Goal: Task Accomplishment & Management: Manage account settings

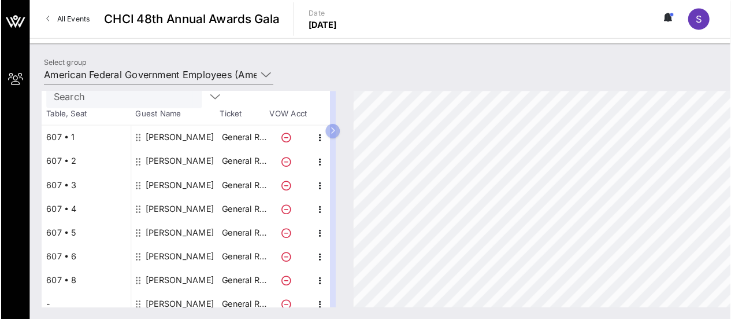
scroll to position [116, 0]
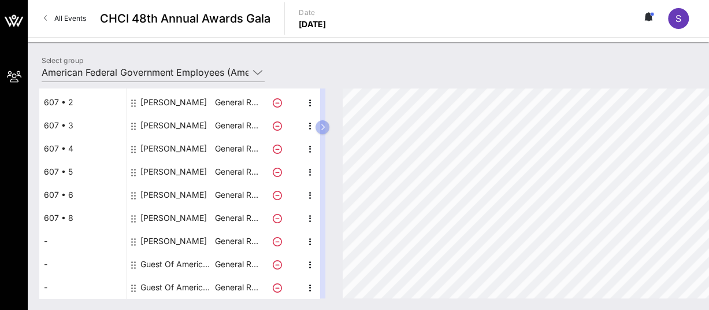
click at [169, 217] on div "[PERSON_NAME]" at bounding box center [174, 217] width 66 height 23
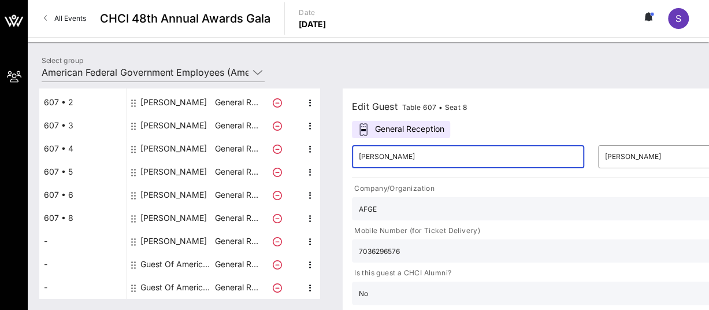
drag, startPoint x: 417, startPoint y: 150, endPoint x: 496, endPoint y: 156, distance: 78.8
click at [427, 153] on input "[PERSON_NAME]" at bounding box center [468, 156] width 219 height 19
type input "D"
type input "[PERSON_NAME]"
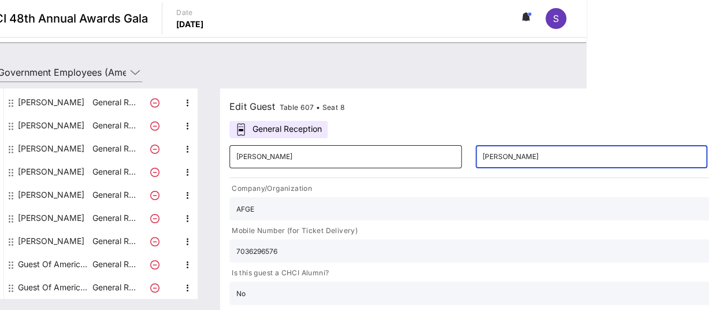
type input "[PERSON_NAME]"
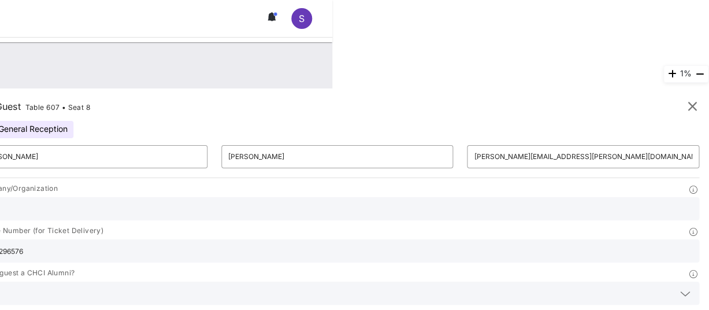
drag, startPoint x: 172, startPoint y: 104, endPoint x: 193, endPoint y: 104, distance: 21.4
click at [172, 104] on div "Edit Guest Table 607 • Seat 8" at bounding box center [337, 106] width 724 height 17
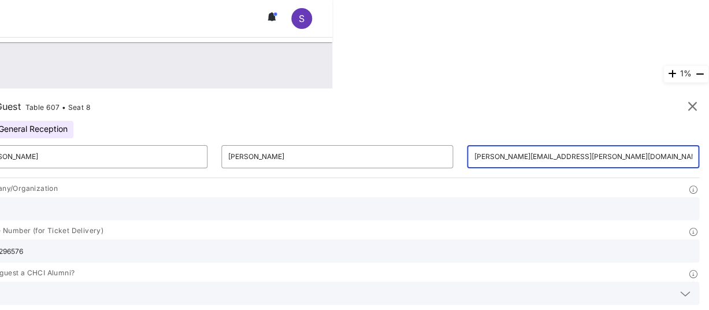
click at [518, 154] on input "[PERSON_NAME][EMAIL_ADDRESS][PERSON_NAME][DOMAIN_NAME]" at bounding box center [583, 156] width 219 height 19
paste input "[PERSON_NAME].[PERSON_NAME]"
type input "[PERSON_NAME][EMAIL_ADDRESS][PERSON_NAME][DOMAIN_NAME]"
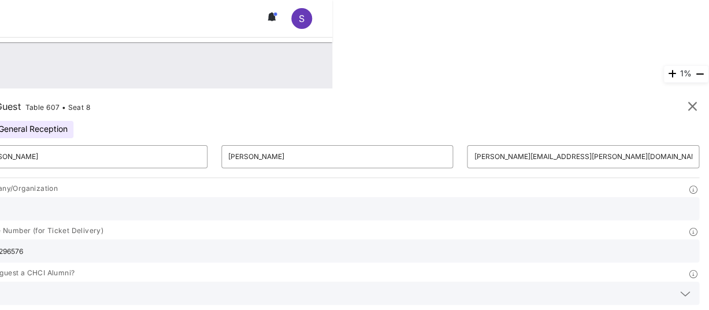
click at [535, 113] on div "Edit Guest Table 607 • Seat 8" at bounding box center [337, 106] width 724 height 17
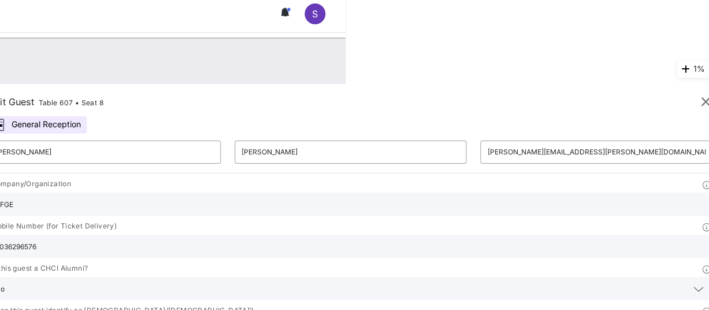
scroll to position [0, 364]
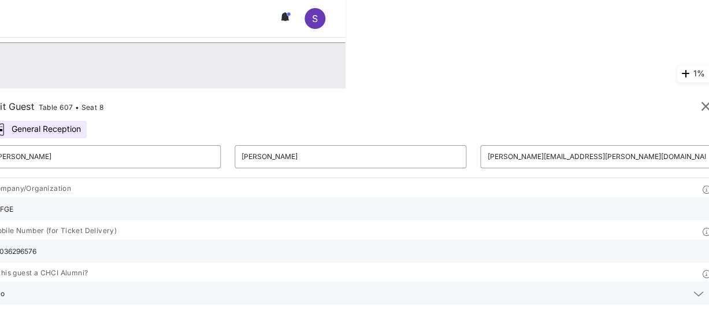
drag, startPoint x: 93, startPoint y: 254, endPoint x: 0, endPoint y: 238, distance: 93.9
click at [0, 238] on div "Mobile Number (for Ticket Delivery) 7036296576" at bounding box center [350, 244] width 738 height 42
click at [121, 246] on input "text" at bounding box center [350, 250] width 711 height 15
paste input "[PHONE_NUMBER]"
click at [40, 250] on input "[PHONE_NUMBER]" at bounding box center [350, 250] width 711 height 15
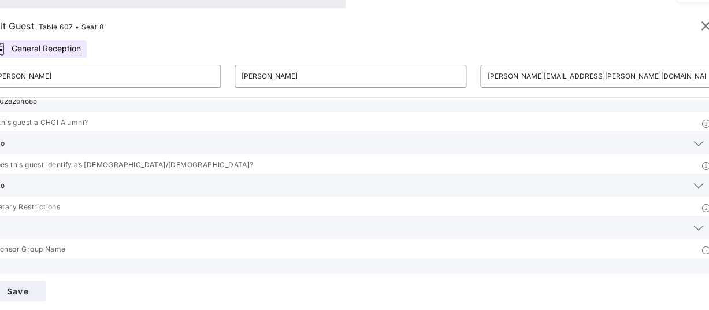
scroll to position [80, 0]
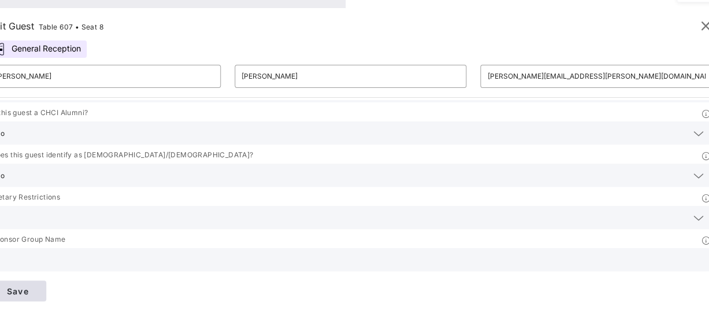
type input "2028264685"
click at [41, 297] on button "Save" at bounding box center [17, 290] width 58 height 21
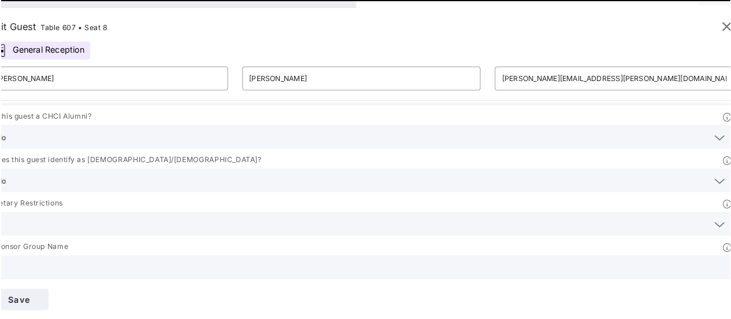
scroll to position [0, 364]
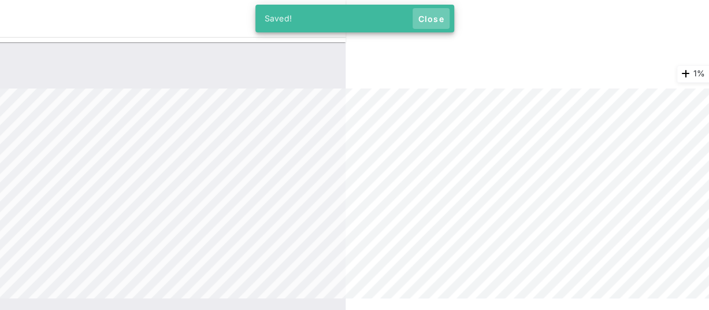
click at [441, 18] on span "Close" at bounding box center [431, 19] width 28 height 10
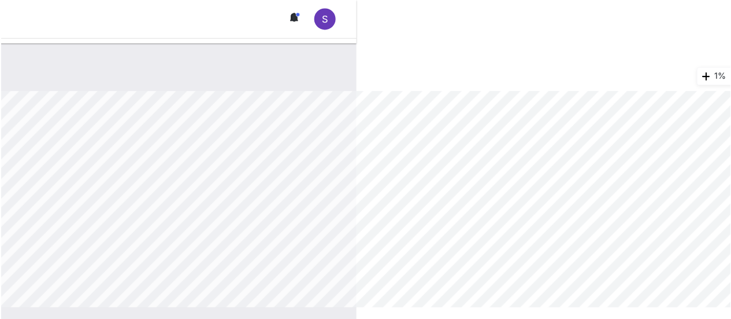
scroll to position [106, 0]
click at [155, 20] on div "All Events CHCI 48th Annual Awards Gala Date [DATE] S" at bounding box center [25, 18] width 704 height 37
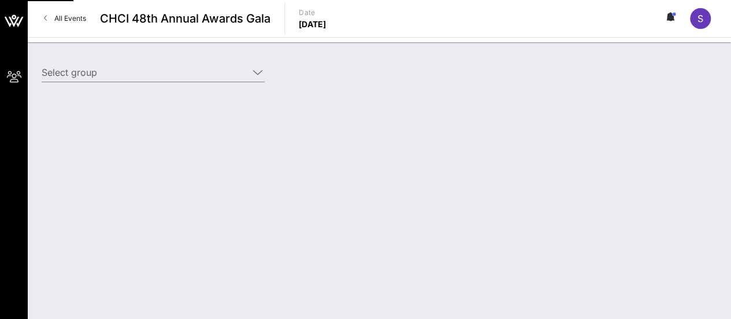
type input "American Federal Government Employees (American Federal Government Employees) […"
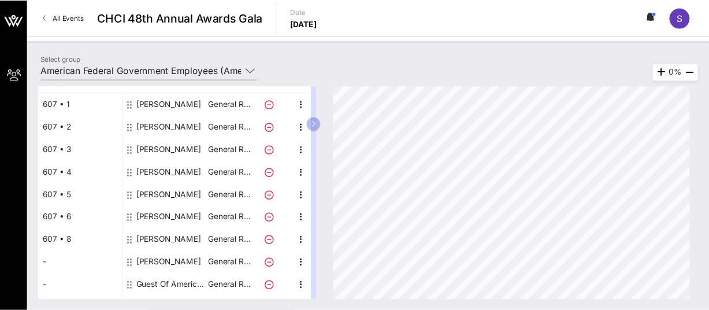
scroll to position [106, 0]
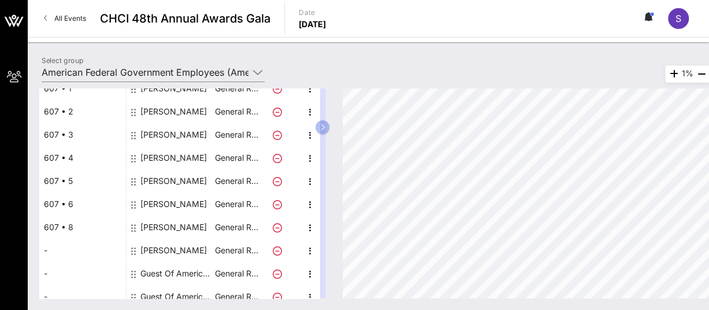
drag, startPoint x: 621, startPoint y: 16, endPoint x: 616, endPoint y: 4, distance: 12.5
click at [621, 16] on div "All Events CHCI 48th Annual Awards Gala Date [DATE] S" at bounding box center [369, 18] width 682 height 37
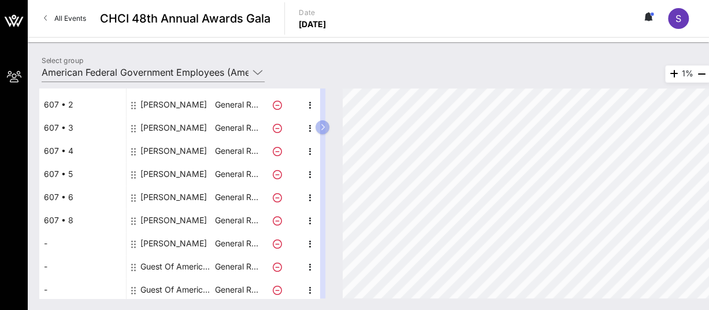
scroll to position [116, 0]
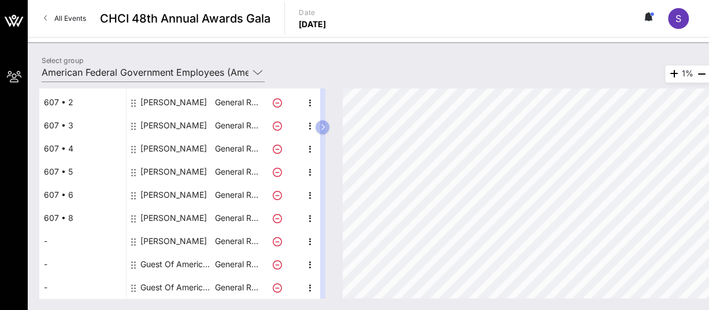
click at [170, 263] on div "Guest Of American Federal Government Employees" at bounding box center [177, 264] width 73 height 23
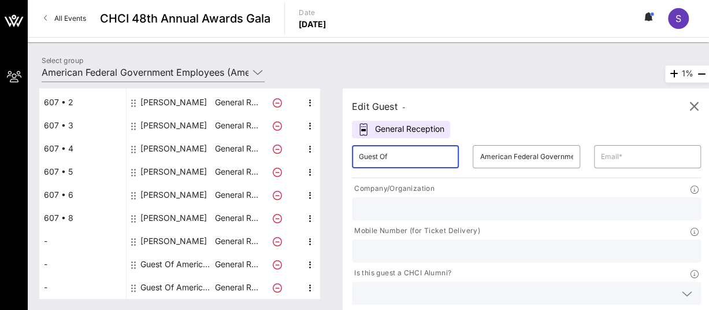
click at [406, 154] on input "Guest Of" at bounding box center [405, 156] width 93 height 19
type input "Tracey"
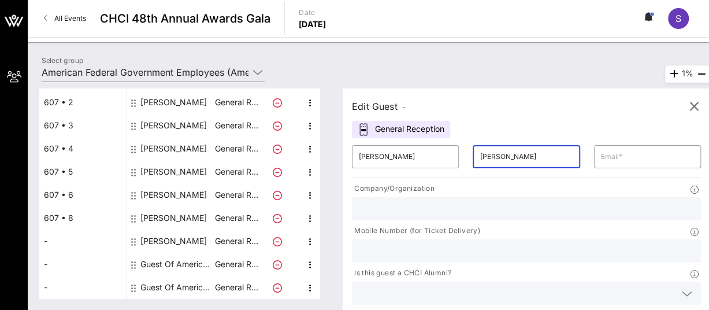
type input "[PERSON_NAME]"
click at [579, 123] on div "Edit Guest - General Reception ​ Tracey ​ Johnson ​ Company/Organization Mobile…" at bounding box center [527, 239] width 368 height 302
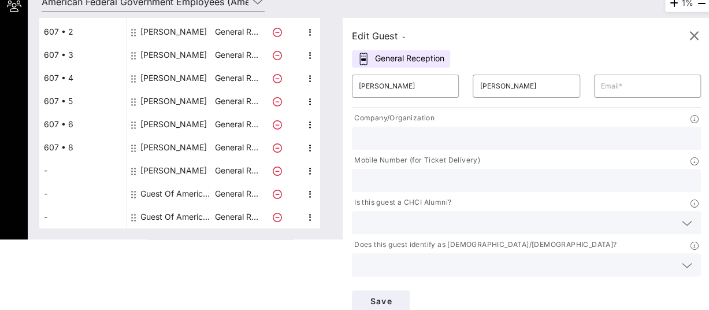
scroll to position [80, 0]
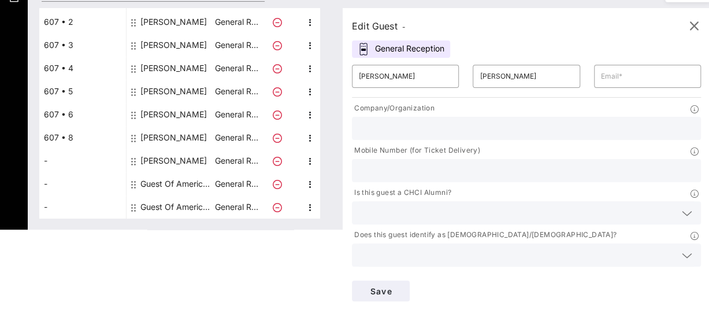
click at [448, 132] on input "text" at bounding box center [526, 128] width 335 height 15
type input "AFGE"
click at [690, 214] on icon at bounding box center [687, 213] width 10 height 14
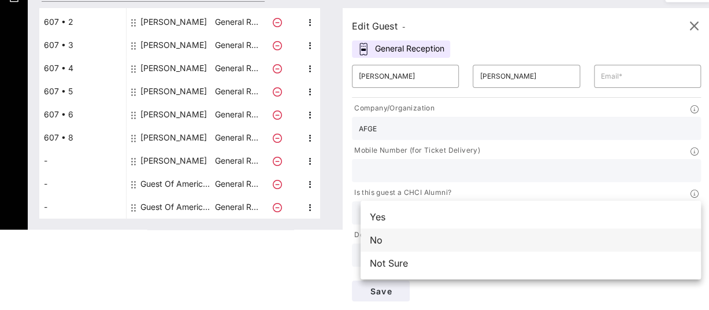
click at [378, 241] on div "No" at bounding box center [531, 239] width 341 height 23
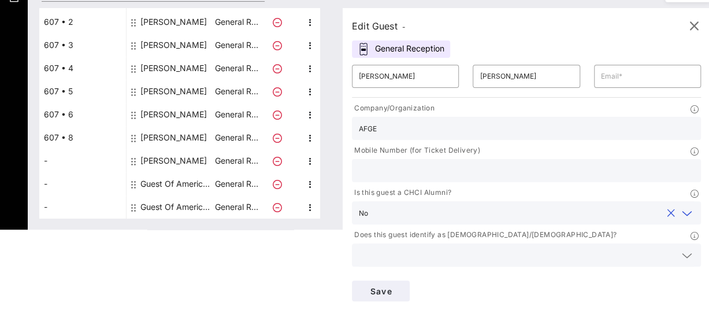
click at [689, 257] on icon at bounding box center [687, 256] width 10 height 14
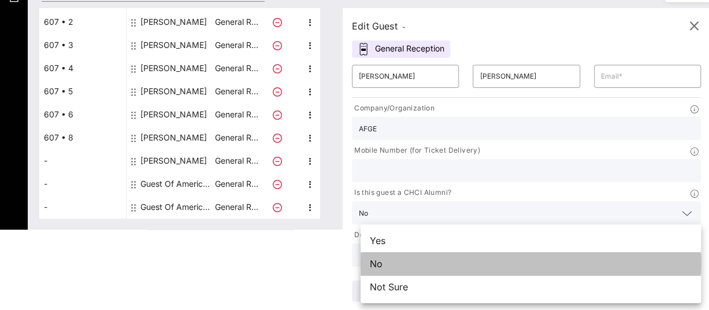
click at [398, 258] on div "No" at bounding box center [531, 263] width 341 height 23
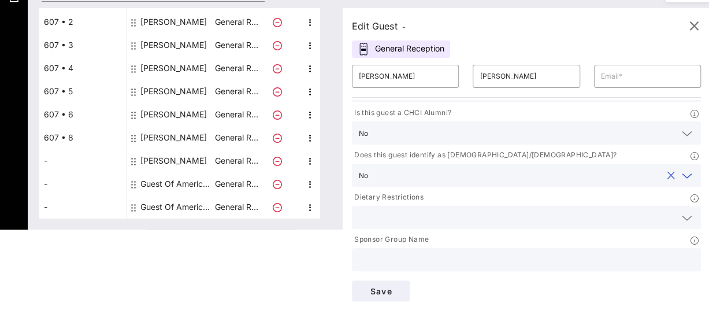
scroll to position [0, 0]
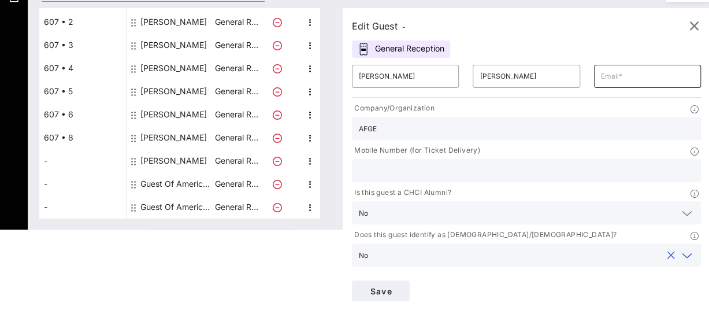
click at [648, 83] on input "text" at bounding box center [647, 76] width 93 height 19
type input "placeholder@placeholder.com"
click at [545, 101] on div "Company/Organization AFGE" at bounding box center [526, 121] width 363 height 42
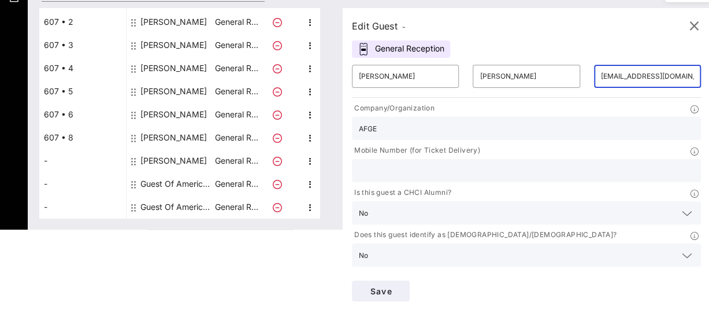
click at [627, 72] on input "placeholder@placeholder.com" at bounding box center [647, 76] width 93 height 19
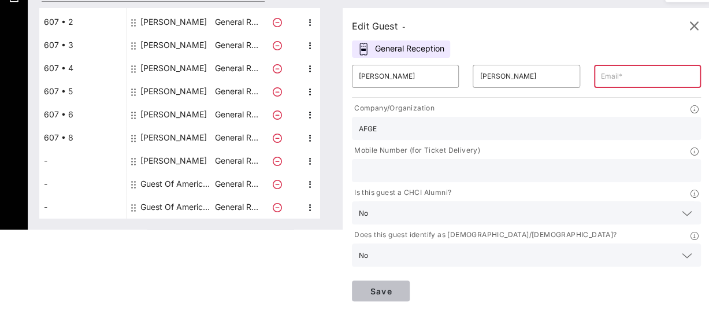
click at [387, 291] on span "Save" at bounding box center [380, 291] width 39 height 10
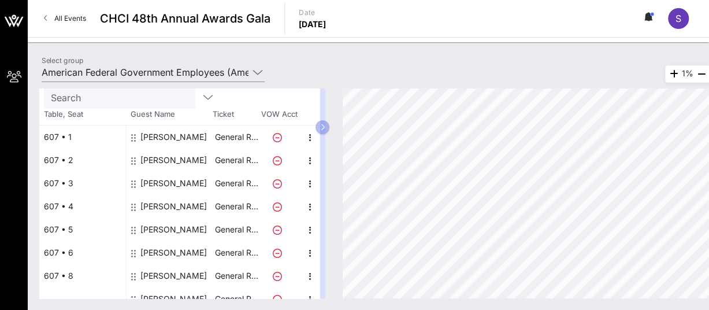
scroll to position [116, 0]
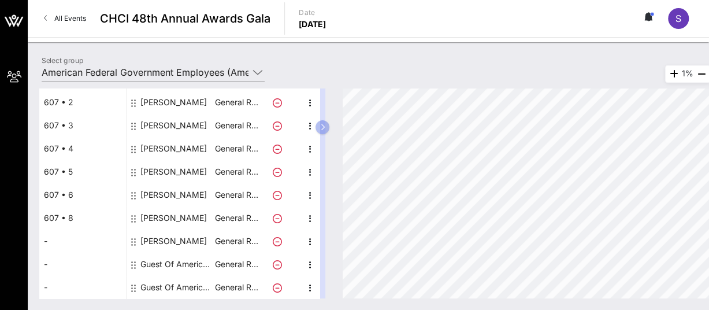
click at [106, 36] on div "All Events CHCI 48th Annual Awards Gala Date [DATE] S" at bounding box center [369, 18] width 682 height 37
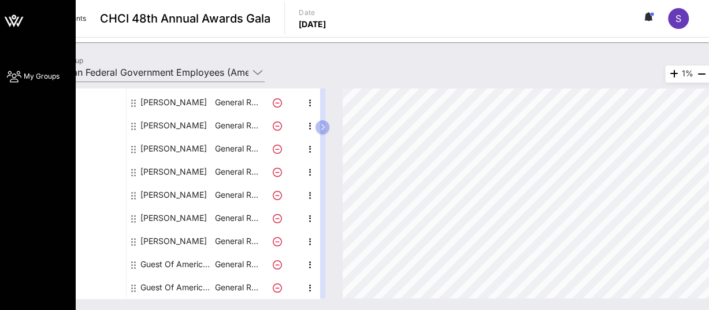
click at [0, 180] on div "My Groups" at bounding box center [37, 155] width 75 height 310
drag, startPoint x: 2, startPoint y: 124, endPoint x: 30, endPoint y: 100, distance: 36.9
click at [2, 124] on div "My Groups" at bounding box center [37, 155] width 75 height 310
